Goal: Information Seeking & Learning: Learn about a topic

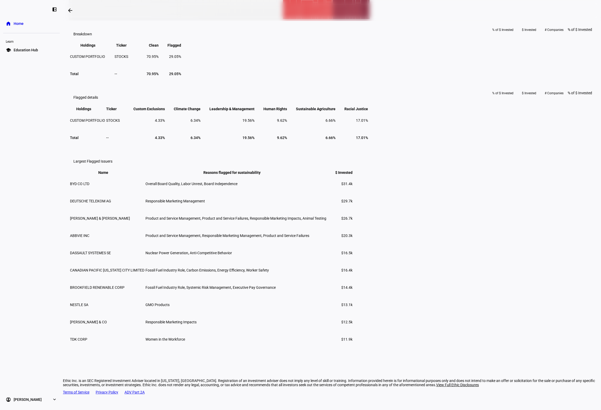
scroll to position [319, 0]
click at [89, 185] on span "BYD CO LTD" at bounding box center [79, 183] width 19 height 4
drag, startPoint x: 184, startPoint y: 312, endPoint x: 201, endPoint y: 311, distance: 16.8
click at [145, 191] on td "BYD CO LTD" at bounding box center [107, 183] width 75 height 17
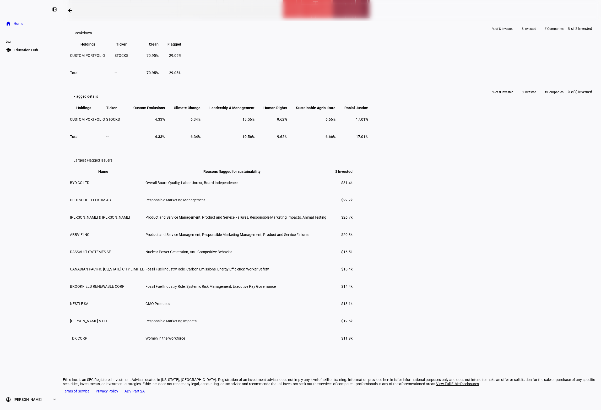
click at [237, 185] on span "Overall Board Quality, Labor Unrest, Board Independence" at bounding box center [191, 183] width 92 height 4
click at [111, 254] on span "DASSAULT SYSTEMES SE" at bounding box center [90, 252] width 41 height 4
copy span "DASSAULT"
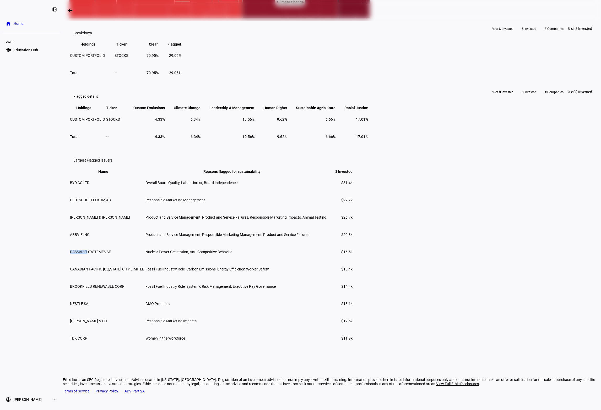
scroll to position [0, 0]
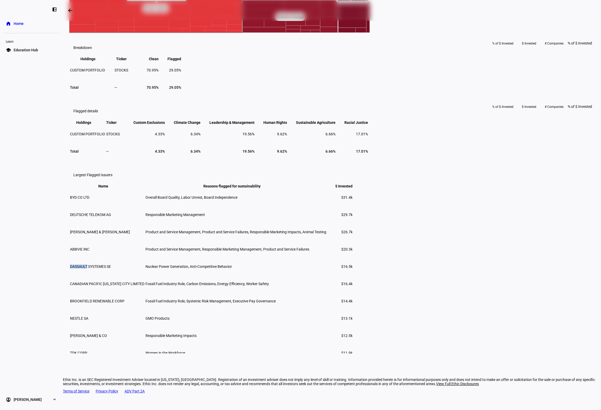
click at [242, 33] on rect at bounding box center [155, 8] width 173 height 49
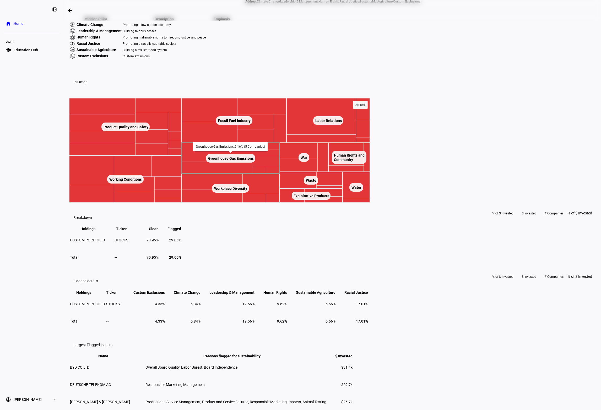
scroll to position [148, 0]
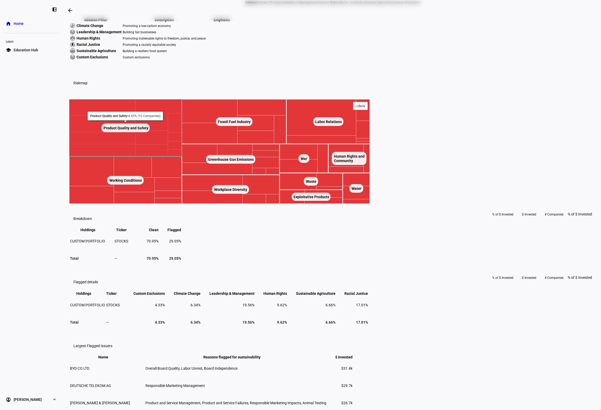
click at [149, 130] on text "Product Quality and Safety ​ Product Quality and Safety" at bounding box center [126, 128] width 45 height 4
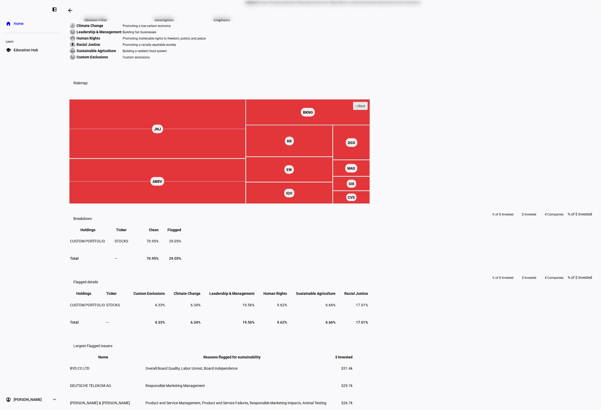
click at [365, 108] on text "◁ Back" at bounding box center [360, 106] width 10 height 4
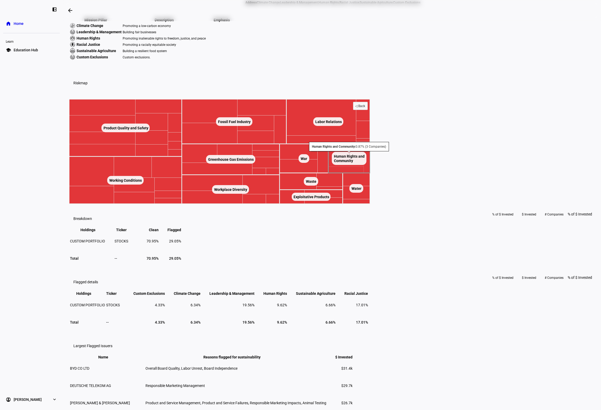
click at [365, 163] on text "Human Rights and ​ Community ​ Human Rights and ​ Community" at bounding box center [349, 158] width 31 height 9
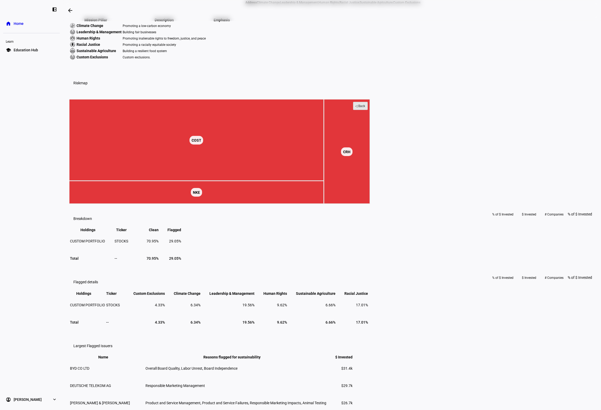
click at [365, 108] on text "◁ Back" at bounding box center [360, 106] width 10 height 4
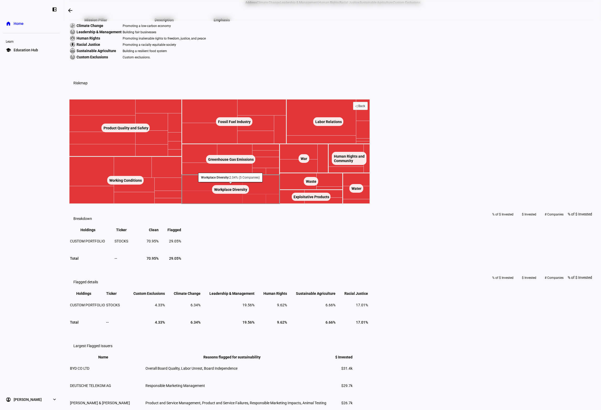
click at [247, 192] on text "Workplace Diversity ​ Workplace Diversity" at bounding box center [230, 190] width 33 height 4
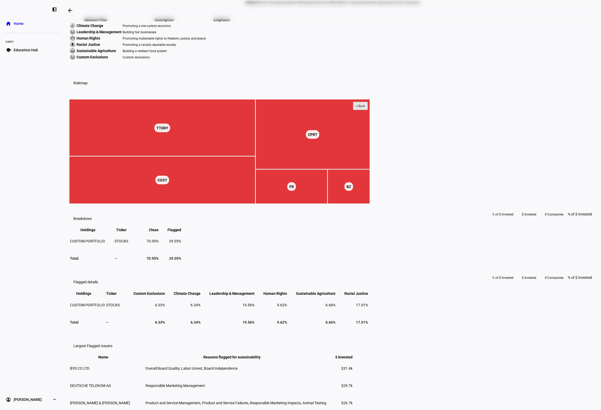
click at [368, 110] on rect at bounding box center [360, 106] width 14 height 8
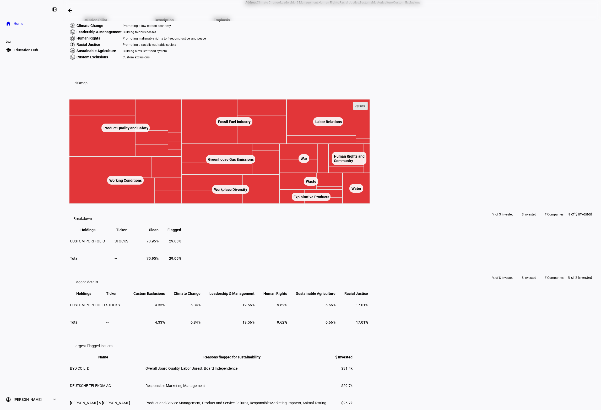
click at [368, 110] on rect at bounding box center [360, 106] width 14 height 8
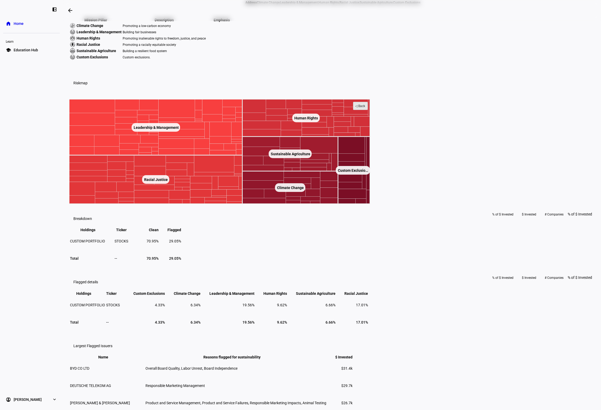
click at [368, 110] on rect at bounding box center [360, 106] width 14 height 8
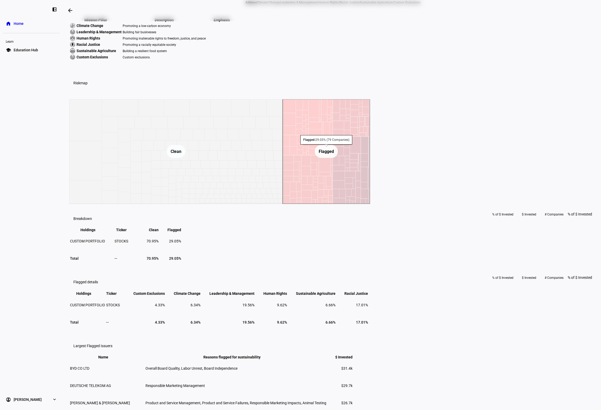
click at [334, 154] on text "Flagged ​ Flagged" at bounding box center [326, 151] width 15 height 5
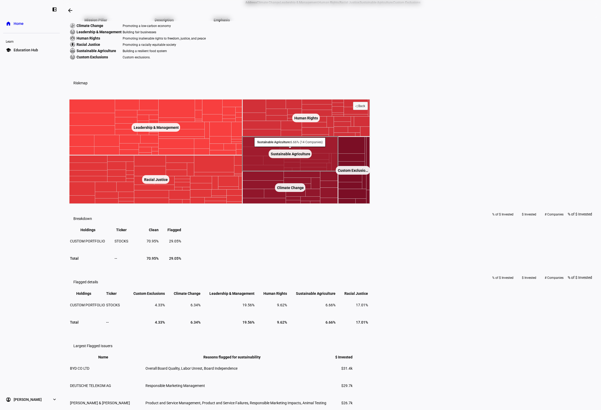
scroll to position [2, 0]
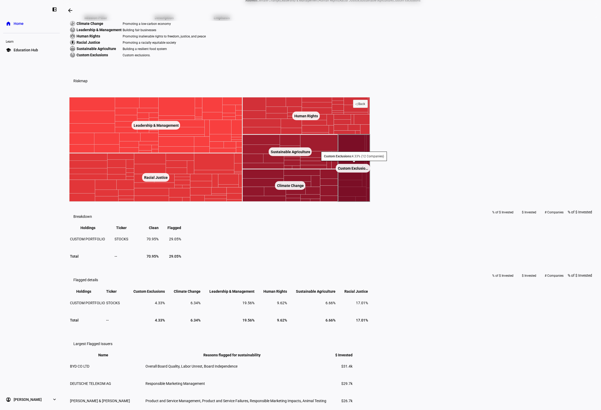
click at [368, 171] on text "Custom Exclusions Custom Exclusio… ​ Custom Exclusions Custom Exclusio…" at bounding box center [353, 168] width 30 height 4
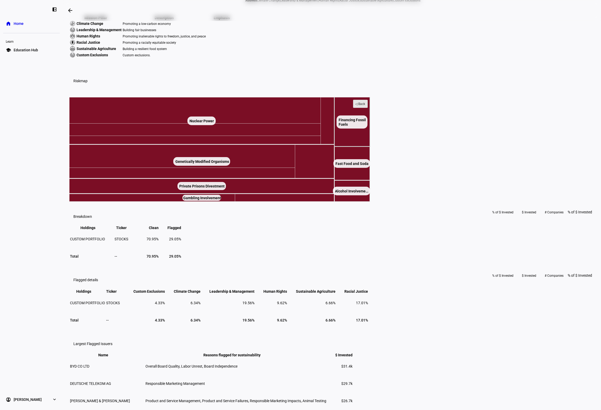
click at [365, 106] on text "◁ Back" at bounding box center [360, 104] width 10 height 4
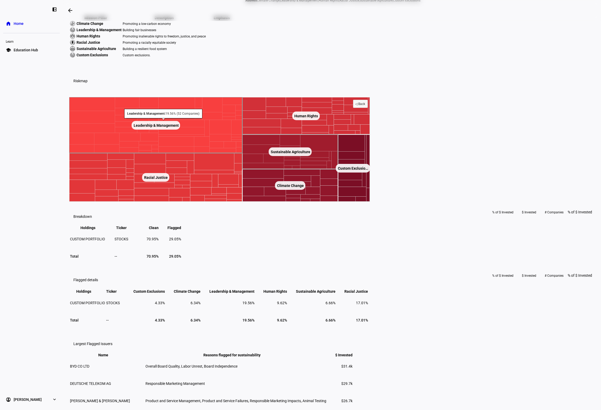
click at [242, 153] on rect at bounding box center [155, 125] width 173 height 56
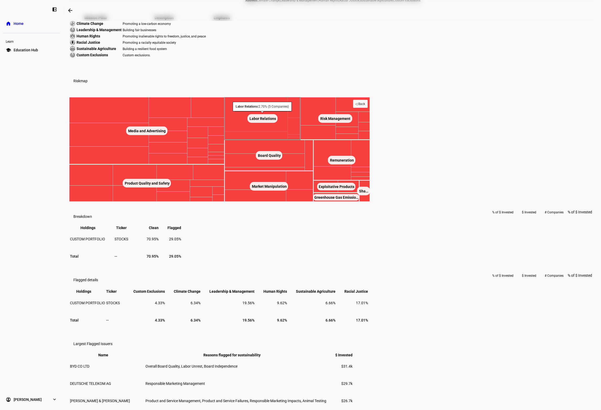
click at [300, 140] on rect at bounding box center [263, 118] width 76 height 43
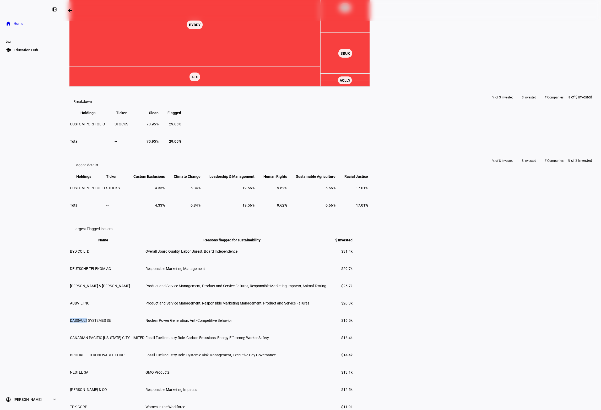
scroll to position [0, 0]
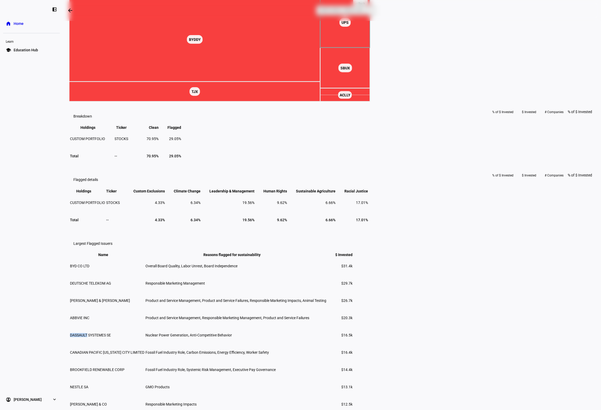
click at [370, 48] on rect at bounding box center [345, 22] width 50 height 51
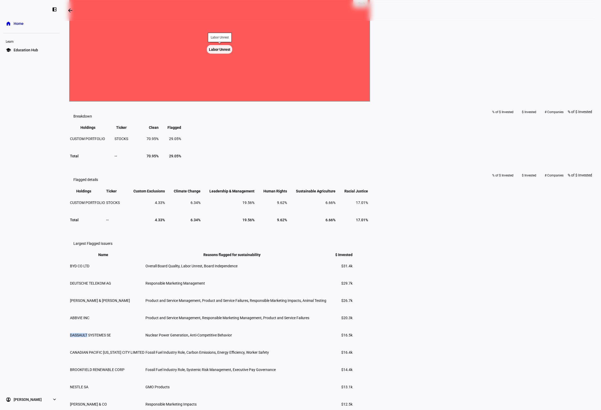
click at [230, 52] on text "Labor Unrest ​ Labor Unrest" at bounding box center [219, 49] width 21 height 4
click at [365, 6] on text "◁ Back" at bounding box center [360, 4] width 10 height 4
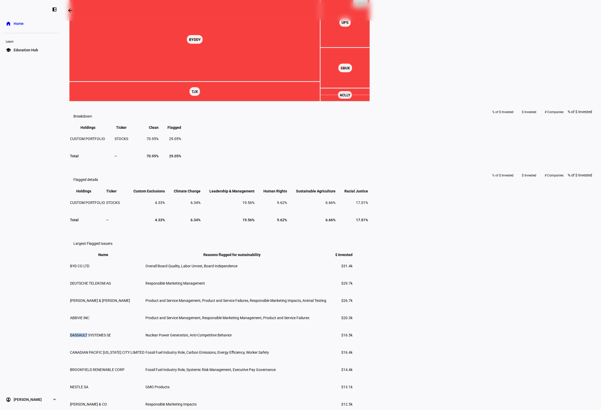
click at [365, 6] on text "◁ Back" at bounding box center [360, 4] width 10 height 4
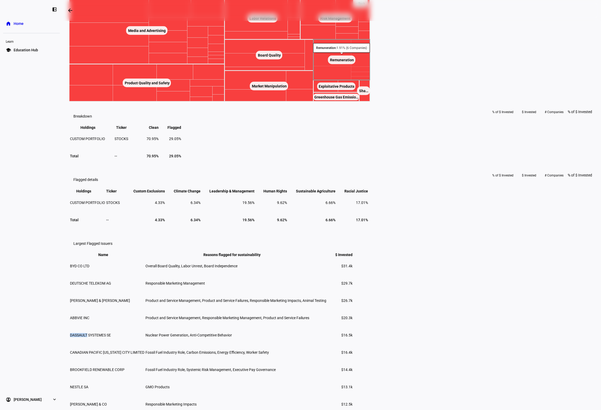
click at [370, 80] on rect at bounding box center [341, 60] width 57 height 41
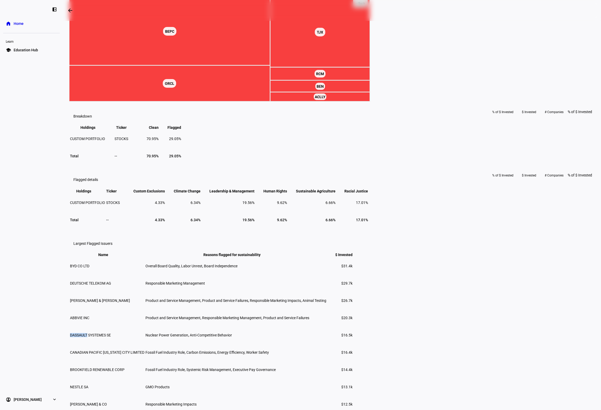
click at [368, 8] on rect at bounding box center [360, 4] width 14 height 8
